Goal: Ask a question

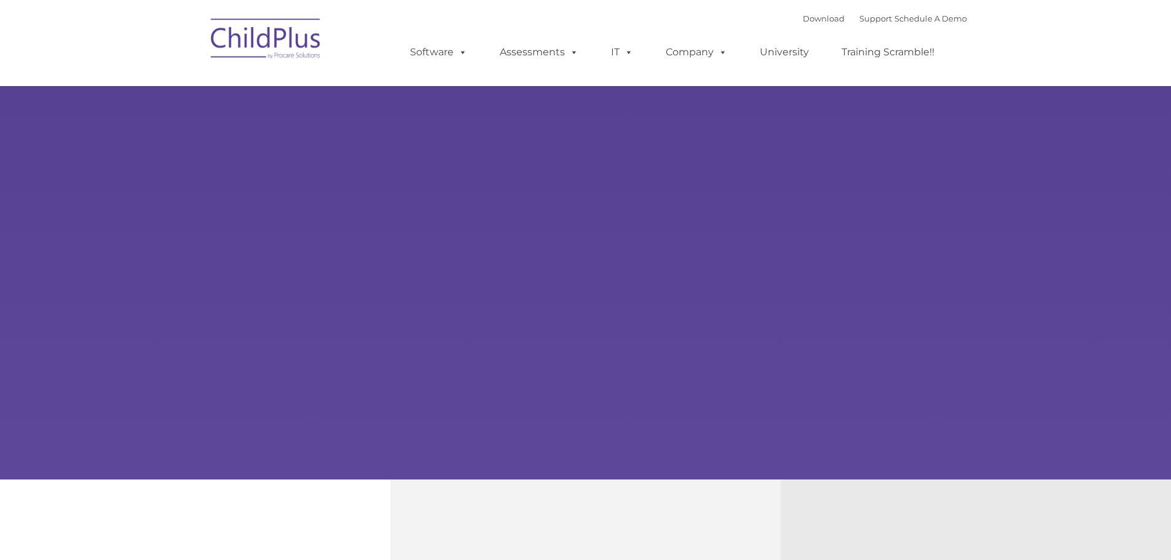
type input ""
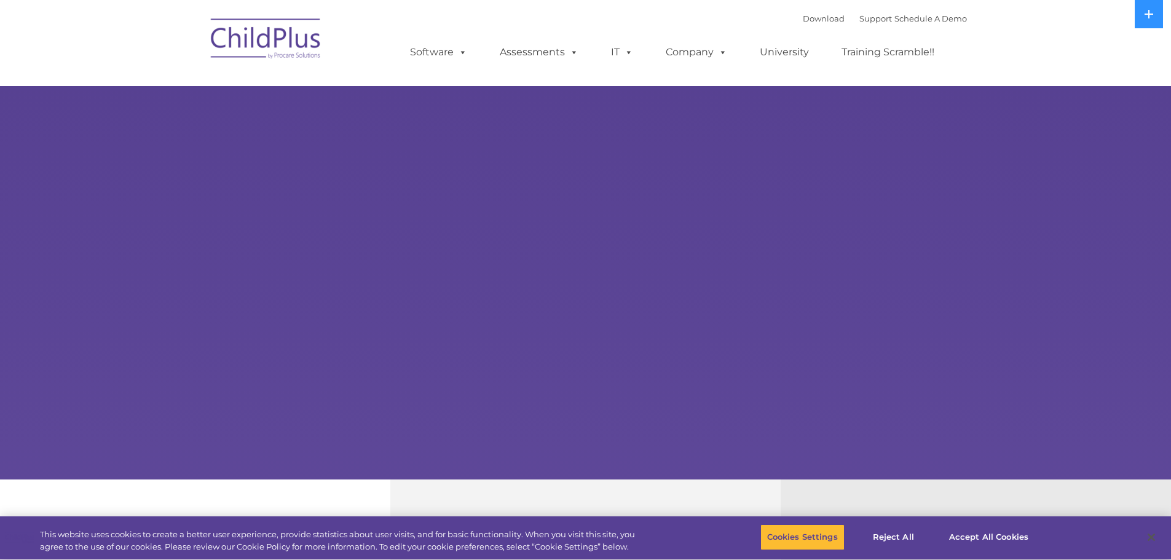
select select "MEDIUM"
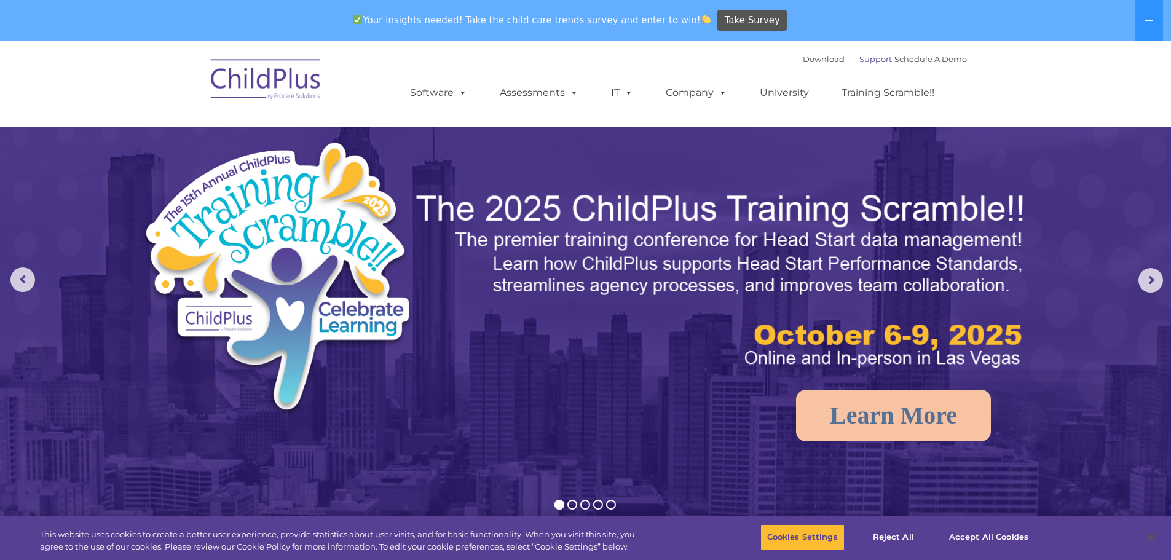
click at [859, 59] on link "Support" at bounding box center [875, 59] width 33 height 10
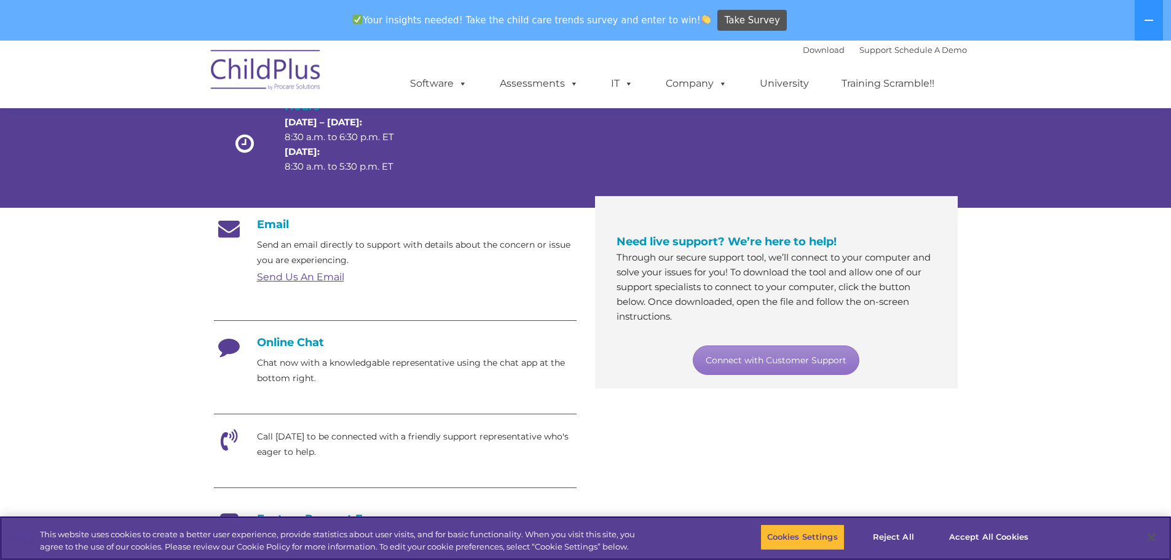
scroll to position [123, 0]
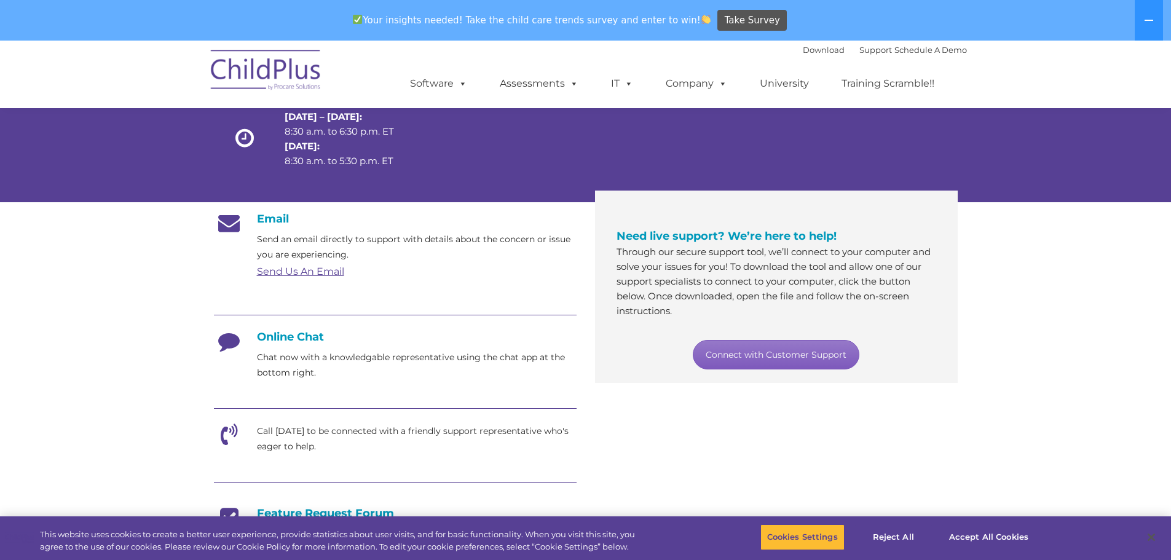
click at [774, 353] on link "Connect with Customer Support" at bounding box center [776, 355] width 167 height 30
